Goal: Information Seeking & Learning: Learn about a topic

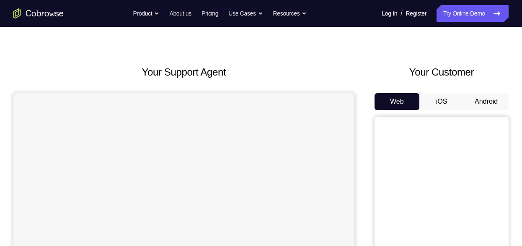
scroll to position [16, 0]
click at [485, 94] on button "Android" at bounding box center [486, 101] width 45 height 17
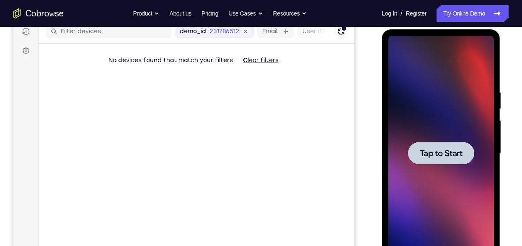
scroll to position [110, 0]
click at [449, 128] on div at bounding box center [441, 152] width 106 height 235
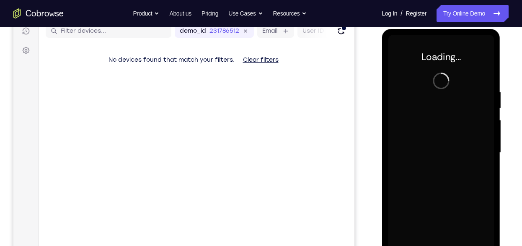
drag, startPoint x: 755, startPoint y: 123, endPoint x: 449, endPoint y: 128, distance: 306.0
click at [449, 128] on div at bounding box center [441, 152] width 106 height 235
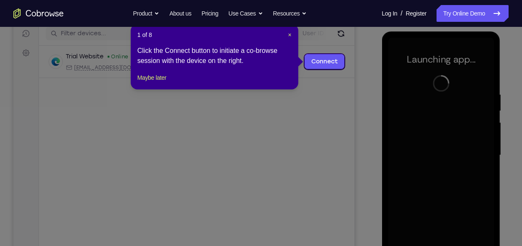
scroll to position [108, 0]
click at [148, 82] on button "Maybe later" at bounding box center [151, 77] width 29 height 10
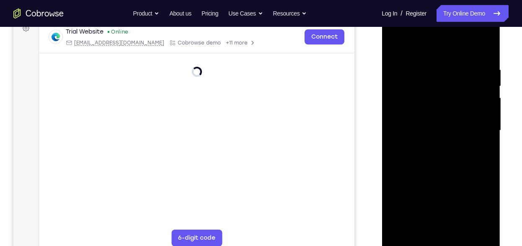
scroll to position [175, 0]
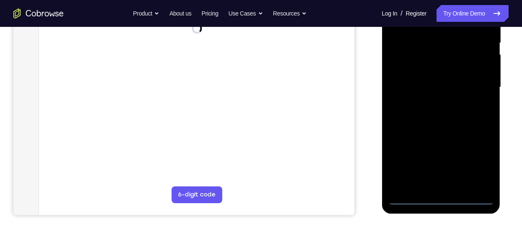
click at [440, 199] on div at bounding box center [441, 87] width 106 height 235
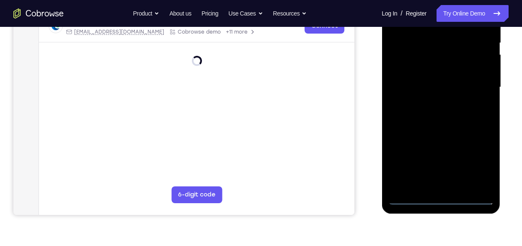
click at [474, 160] on div at bounding box center [441, 87] width 106 height 235
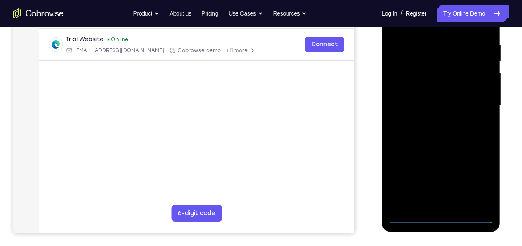
scroll to position [136, 0]
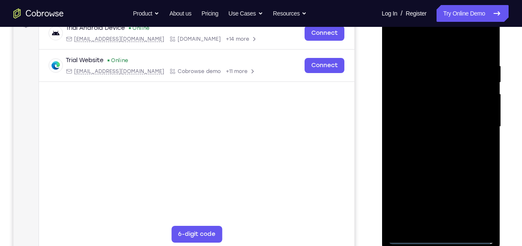
click at [475, 197] on div at bounding box center [441, 126] width 106 height 235
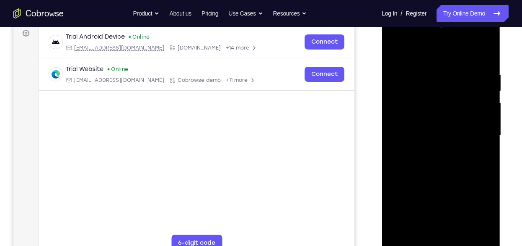
scroll to position [129, 0]
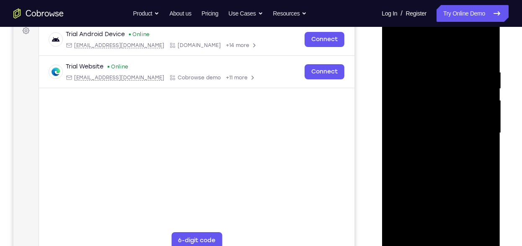
click at [419, 48] on div at bounding box center [441, 133] width 106 height 235
click at [473, 129] on div at bounding box center [441, 133] width 106 height 235
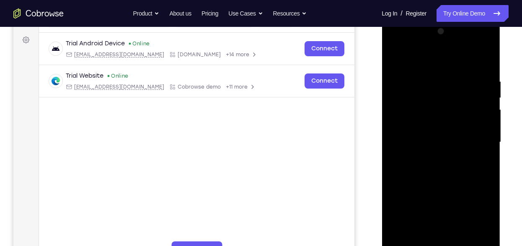
scroll to position [121, 0]
click at [477, 135] on div at bounding box center [441, 141] width 106 height 235
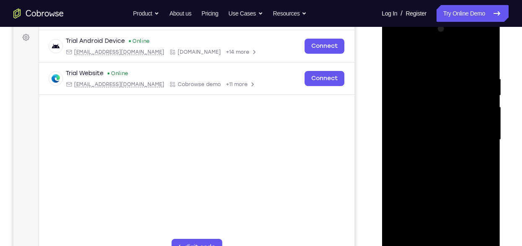
scroll to position [124, 0]
click at [477, 135] on div at bounding box center [441, 138] width 106 height 235
click at [438, 215] on div at bounding box center [441, 138] width 106 height 235
click at [431, 153] on div at bounding box center [441, 138] width 106 height 235
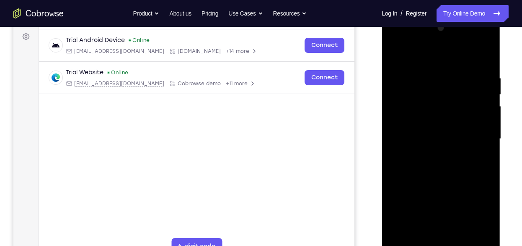
click at [433, 124] on div at bounding box center [441, 138] width 106 height 235
click at [431, 130] on div at bounding box center [441, 138] width 106 height 235
click at [442, 108] on div at bounding box center [441, 138] width 106 height 235
click at [431, 119] on div at bounding box center [441, 138] width 106 height 235
click at [436, 135] on div at bounding box center [441, 138] width 106 height 235
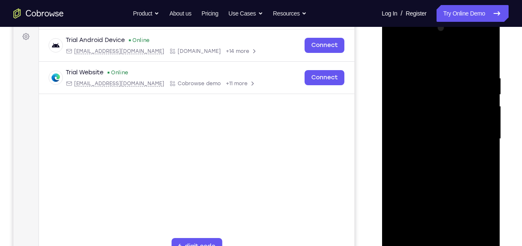
click at [441, 139] on div at bounding box center [441, 138] width 106 height 235
click at [448, 141] on div at bounding box center [441, 138] width 106 height 235
click at [447, 177] on div at bounding box center [441, 138] width 106 height 235
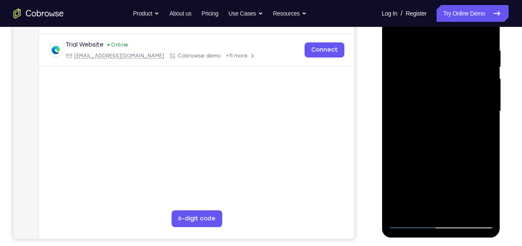
scroll to position [151, 0]
click at [443, 151] on div at bounding box center [441, 111] width 106 height 235
click at [441, 151] on div at bounding box center [441, 111] width 106 height 235
click at [460, 211] on div at bounding box center [441, 111] width 106 height 235
click at [445, 155] on div at bounding box center [441, 111] width 106 height 235
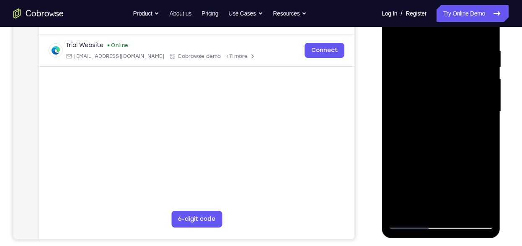
click at [413, 218] on div at bounding box center [441, 111] width 106 height 235
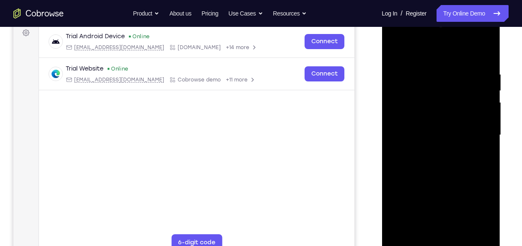
scroll to position [128, 0]
click at [397, 48] on div at bounding box center [441, 134] width 106 height 235
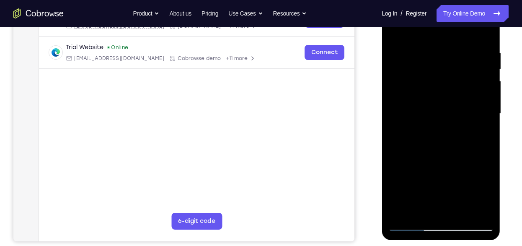
scroll to position [141, 0]
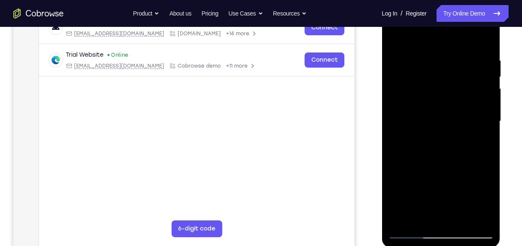
click at [488, 35] on div at bounding box center [441, 121] width 106 height 235
click at [395, 37] on div at bounding box center [441, 121] width 106 height 235
drag, startPoint x: 450, startPoint y: 184, endPoint x: 437, endPoint y: 77, distance: 108.1
click at [437, 77] on div at bounding box center [441, 121] width 106 height 235
click at [482, 218] on div at bounding box center [441, 121] width 106 height 235
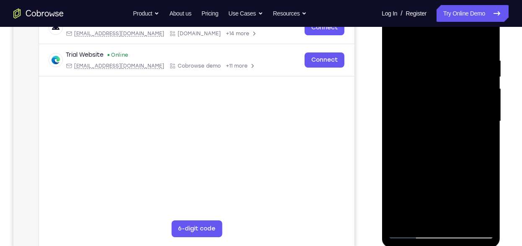
click at [482, 218] on div at bounding box center [441, 121] width 106 height 235
click at [394, 36] on div at bounding box center [441, 121] width 106 height 235
drag, startPoint x: 452, startPoint y: 194, endPoint x: 437, endPoint y: -55, distance: 249.0
click at [437, 0] on html "Online web based iOS Simulators and Android Emulators. Run iPhone, iPad, Mobile…" at bounding box center [441, 122] width 119 height 251
click at [402, 197] on div at bounding box center [441, 121] width 106 height 235
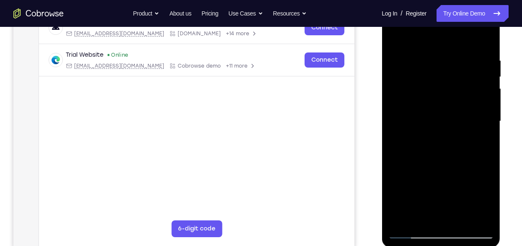
click at [442, 137] on div at bounding box center [441, 121] width 106 height 235
click at [450, 157] on div at bounding box center [441, 121] width 106 height 235
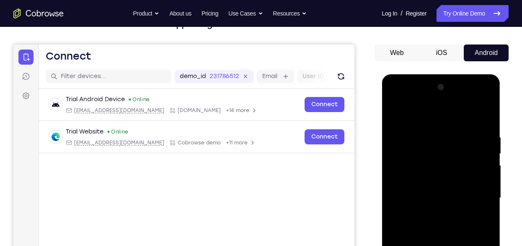
scroll to position [119, 0]
